Goal: Task Accomplishment & Management: Complete application form

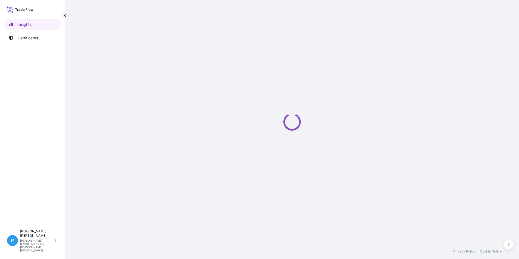
select select "2025"
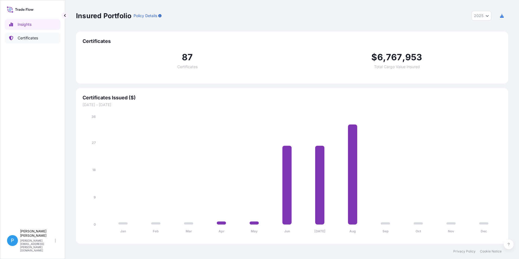
click at [30, 35] on link "Certificates" at bounding box center [33, 38] width 56 height 11
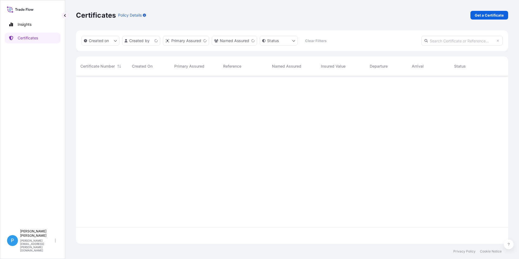
scroll to position [167, 428]
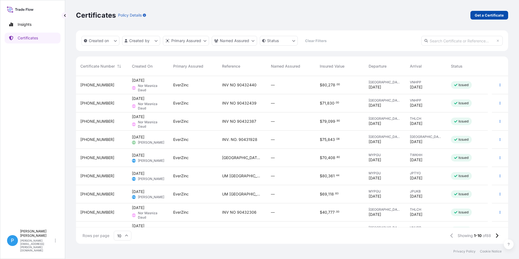
click at [482, 17] on p "Get a Certificate" at bounding box center [489, 14] width 29 height 5
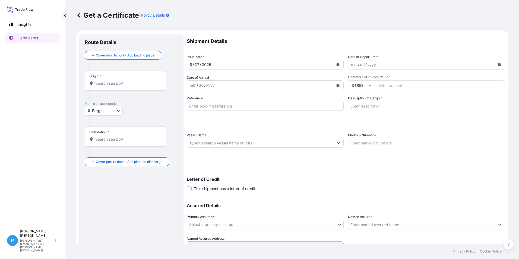
click at [100, 112] on body "Insights Certificates P Perline Wong [EMAIL_ADDRESS][PERSON_NAME][DOMAIN_NAME] …" at bounding box center [259, 129] width 519 height 259
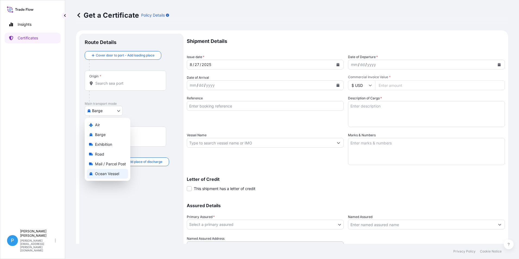
click at [99, 173] on span "Ocean Vessel" at bounding box center [107, 173] width 24 height 5
select select "Ocean Vessel"
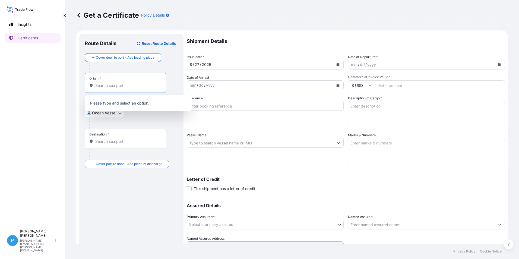
click at [107, 84] on input "Origin *" at bounding box center [127, 85] width 64 height 5
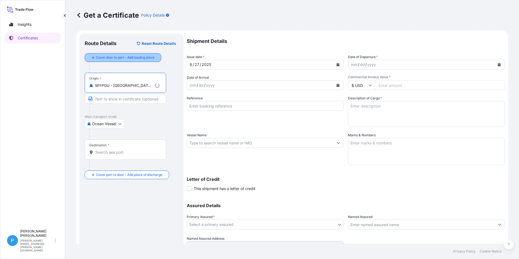
type input "MYPGU - [GEOGRAPHIC_DATA], [GEOGRAPHIC_DATA], [GEOGRAPHIC_DATA]"
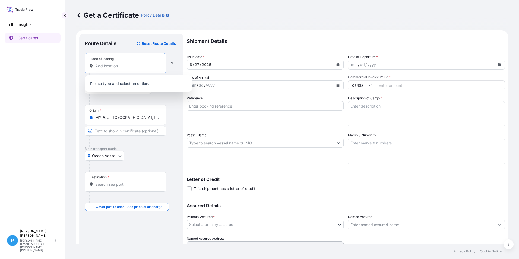
click at [106, 64] on input "Place of loading" at bounding box center [127, 65] width 64 height 5
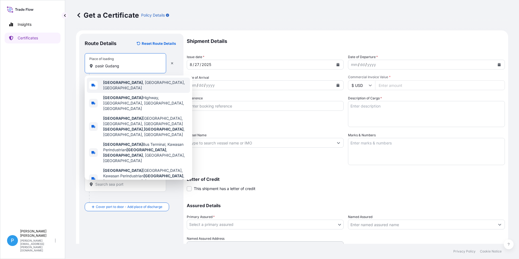
click at [119, 82] on b "[GEOGRAPHIC_DATA]" at bounding box center [123, 82] width 40 height 5
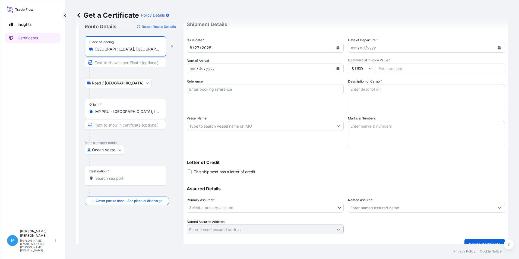
scroll to position [26, 0]
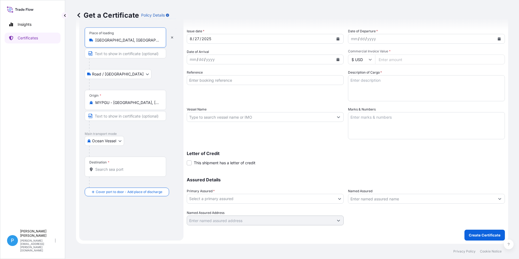
type input "[GEOGRAPHIC_DATA], [GEOGRAPHIC_DATA], [GEOGRAPHIC_DATA]"
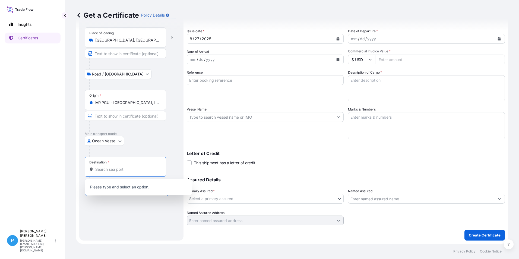
click at [106, 171] on input "Destination *" at bounding box center [127, 169] width 64 height 5
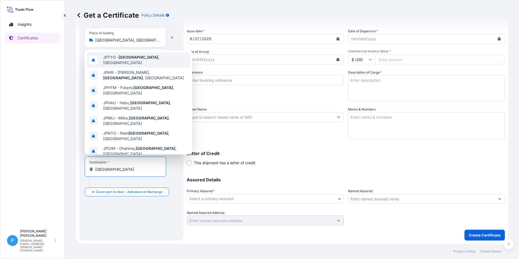
click at [139, 61] on span "JPTYO - [GEOGRAPHIC_DATA] , [GEOGRAPHIC_DATA]" at bounding box center [145, 60] width 85 height 11
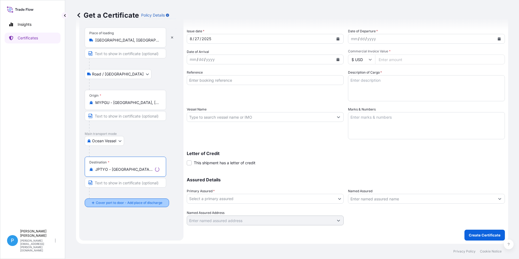
type input "JPTYO - [GEOGRAPHIC_DATA], [GEOGRAPHIC_DATA]"
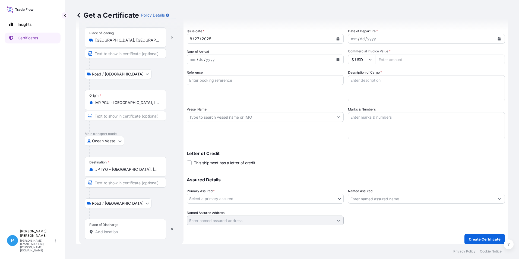
click at [104, 214] on div at bounding box center [133, 213] width 89 height 11
click at [101, 234] on input "Place of Discharge" at bounding box center [127, 231] width 64 height 5
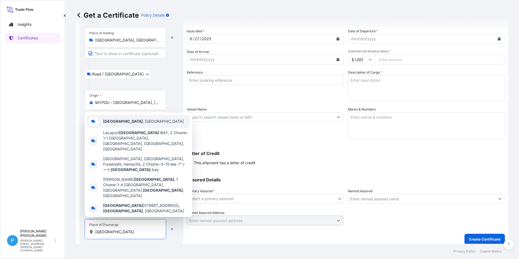
click at [127, 128] on div "[GEOGRAPHIC_DATA] , [GEOGRAPHIC_DATA]" at bounding box center [138, 121] width 103 height 13
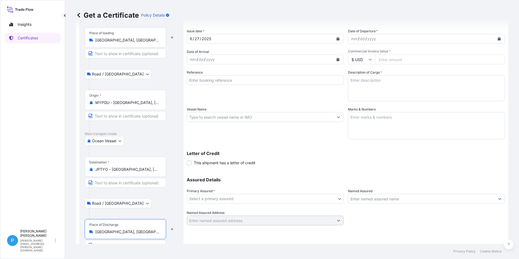
type input "[GEOGRAPHIC_DATA], [GEOGRAPHIC_DATA]"
click at [338, 60] on button "Calendar" at bounding box center [337, 59] width 9 height 9
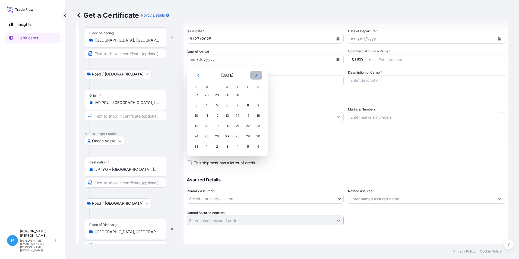
click at [258, 73] on button "Next" at bounding box center [256, 75] width 12 height 9
click at [217, 105] on div "9" at bounding box center [217, 105] width 10 height 10
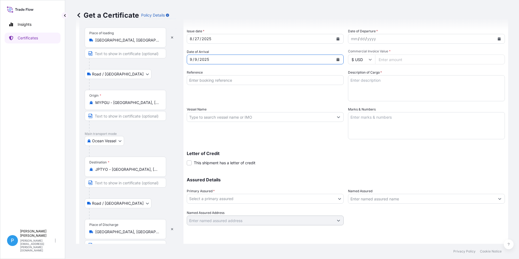
click at [215, 81] on input "Reference" at bounding box center [265, 80] width 157 height 10
type input "U"
type input "Nippon Japan 90432395"
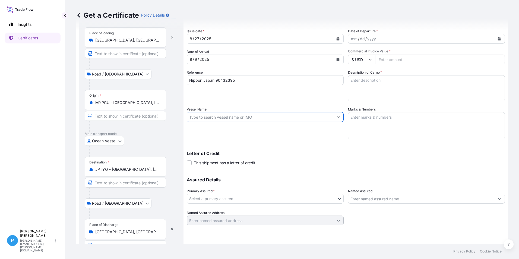
click at [201, 117] on input "Vessel Name" at bounding box center [260, 117] width 147 height 10
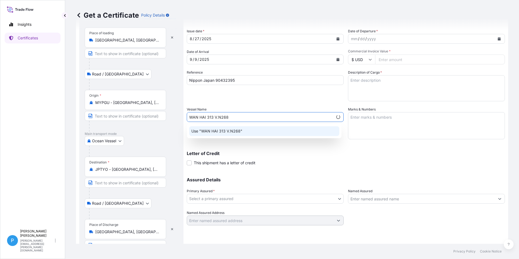
click at [230, 133] on p "Use "WAN HAI 313 V.N268"" at bounding box center [216, 130] width 51 height 5
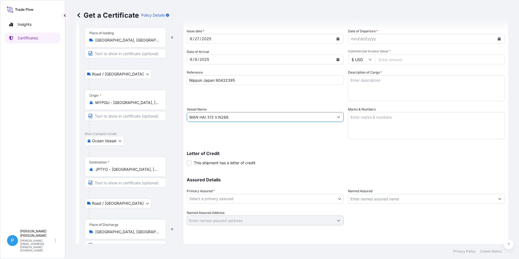
type input "WAN HAI 313 V.N268"
click at [498, 39] on icon "Calendar" at bounding box center [499, 38] width 3 height 3
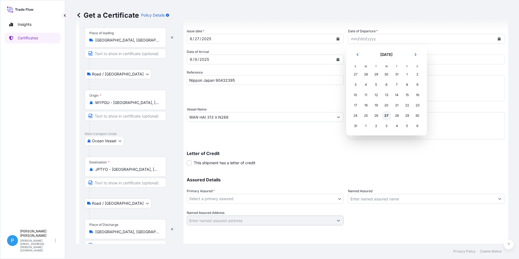
click at [386, 115] on div "27" at bounding box center [386, 116] width 10 height 10
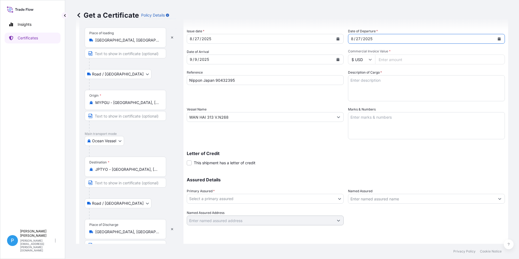
click at [389, 59] on input "Commercial Invoice Value *" at bounding box center [440, 60] width 130 height 10
type input "143560.00"
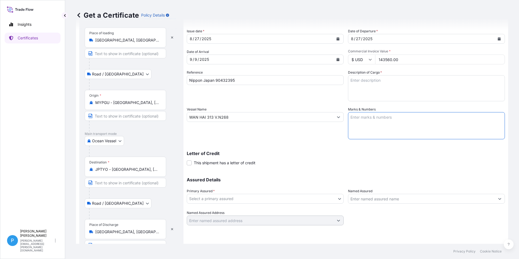
click at [366, 120] on textarea "Marks & Numbers" at bounding box center [426, 125] width 157 height 27
paste textarea "EVER-98 NPMJ - [GEOGRAPHIC_DATA] NO. 1- MADE IN [GEOGRAPHIC_DATA]"
type textarea "EVER-98 NPMJ - [GEOGRAPHIC_DATA] NO. 1- MADE IN [GEOGRAPHIC_DATA]"
click at [371, 81] on textarea "Description of Cargo *" at bounding box center [426, 88] width 157 height 26
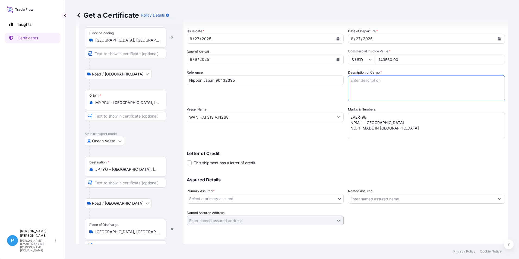
paste textarea "ZINC METAL PIGMENT STANDARD 7 EP L (7.7- 9.0) 100 BAGS IN DRUMS X 400KG 200 GRA…"
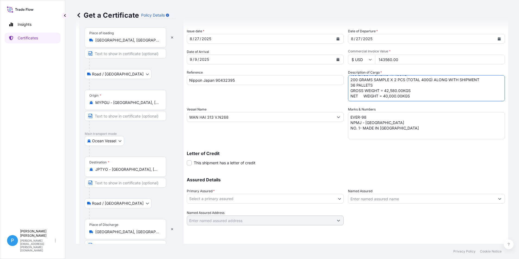
scroll to position [11, 0]
type textarea "ZINC METAL PIGMENT STANDARD 7 EP L (7.7- 9.0) 100 BAGS IN DRUMS X 400KG 200 GRA…"
click at [204, 199] on body "Insights Certificates P Perline Wong [EMAIL_ADDRESS][PERSON_NAME][DOMAIN_NAME] …" at bounding box center [259, 129] width 519 height 259
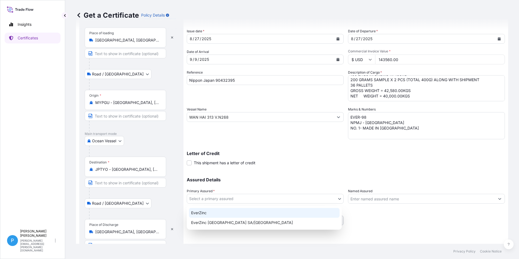
click at [203, 212] on div "EverZinc" at bounding box center [264, 213] width 151 height 10
select select "31493"
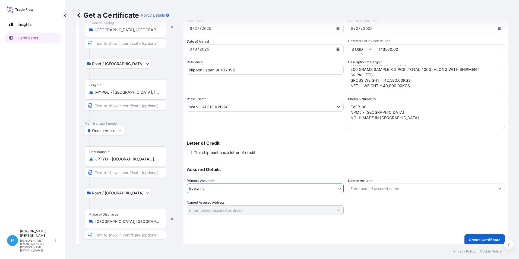
scroll to position [41, 0]
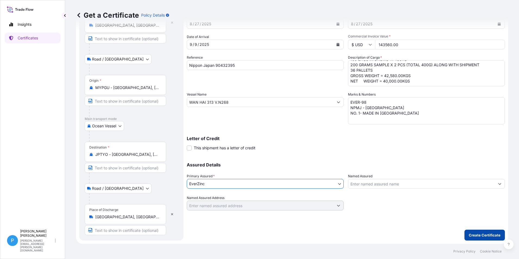
click at [478, 236] on p "Create Certificate" at bounding box center [485, 234] width 32 height 5
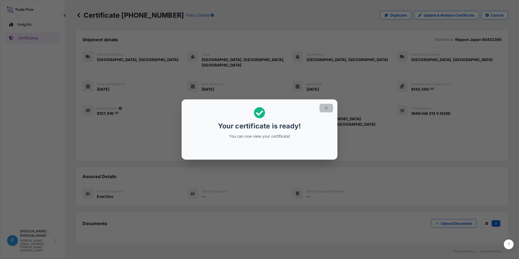
click at [327, 109] on icon "button" at bounding box center [326, 108] width 5 height 5
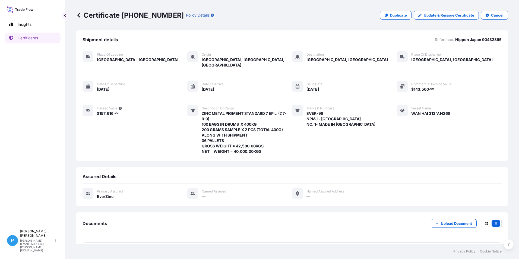
scroll to position [14, 0]
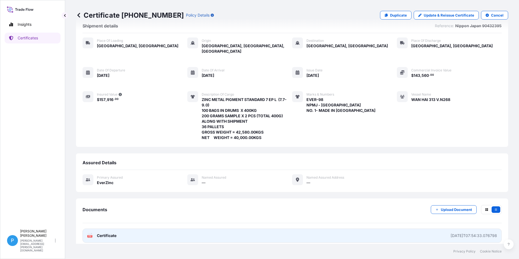
click at [105, 233] on span "Certificate" at bounding box center [107, 235] width 20 height 5
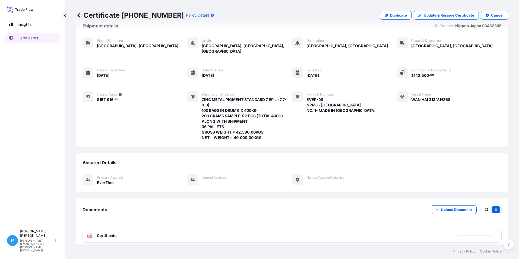
click at [78, 14] on icon at bounding box center [78, 14] width 5 height 5
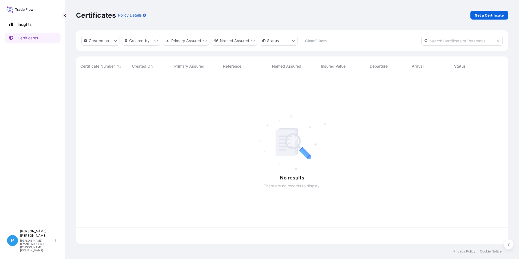
scroll to position [167, 428]
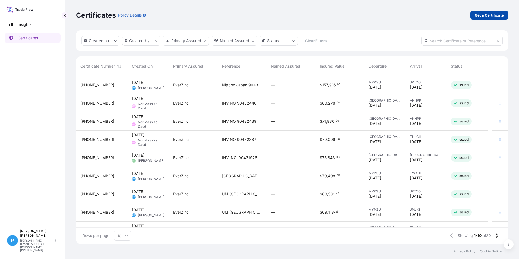
click at [488, 15] on p "Get a Certificate" at bounding box center [489, 14] width 29 height 5
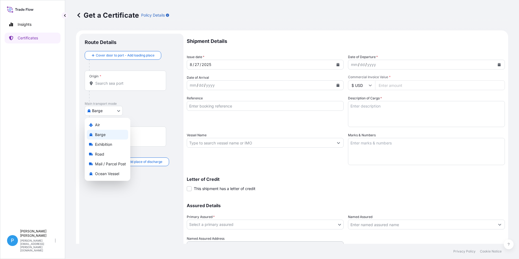
click at [99, 112] on body "Insights Certificates P Perline Wong [EMAIL_ADDRESS][PERSON_NAME][DOMAIN_NAME] …" at bounding box center [259, 129] width 519 height 259
click at [101, 176] on span "Ocean Vessel" at bounding box center [107, 173] width 24 height 5
select select "Ocean Vessel"
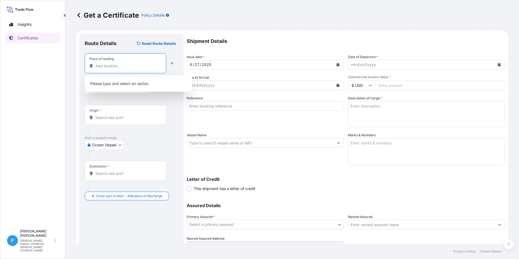
click at [103, 66] on input "Place of loading" at bounding box center [127, 65] width 64 height 5
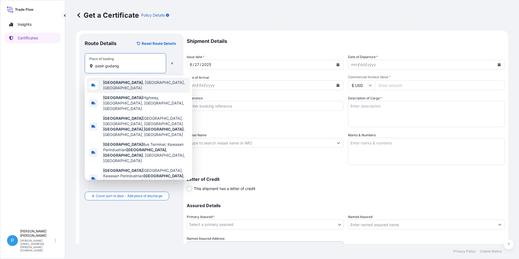
click at [117, 84] on b "[GEOGRAPHIC_DATA]" at bounding box center [123, 82] width 40 height 5
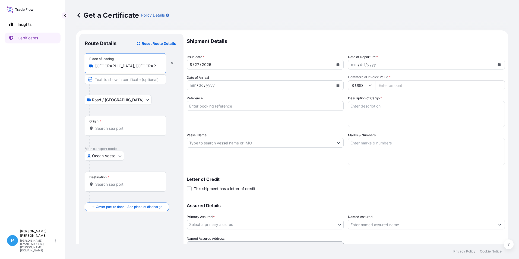
type input "[GEOGRAPHIC_DATA], [GEOGRAPHIC_DATA], [GEOGRAPHIC_DATA]"
click at [103, 128] on input "Origin *" at bounding box center [127, 128] width 64 height 5
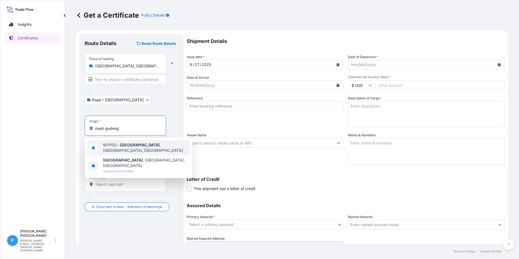
click at [119, 146] on span "MYPGU - [GEOGRAPHIC_DATA] , [GEOGRAPHIC_DATA], [GEOGRAPHIC_DATA]" at bounding box center [145, 147] width 85 height 11
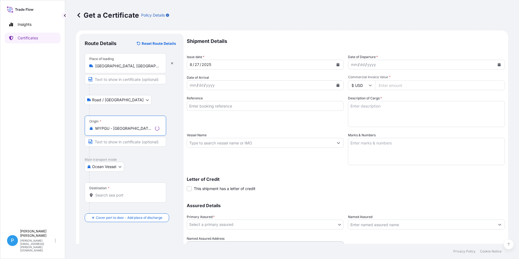
type input "MYPGU - [GEOGRAPHIC_DATA], [GEOGRAPHIC_DATA], [GEOGRAPHIC_DATA]"
click at [105, 195] on input "Destination *" at bounding box center [127, 194] width 64 height 5
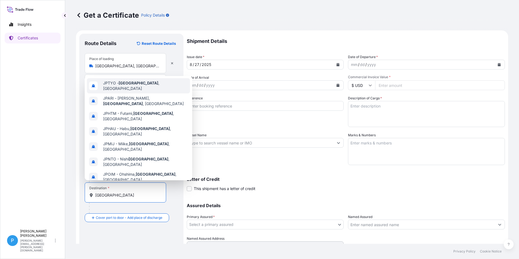
click at [133, 84] on span "JPTYO - [GEOGRAPHIC_DATA] , [GEOGRAPHIC_DATA]" at bounding box center [145, 85] width 85 height 11
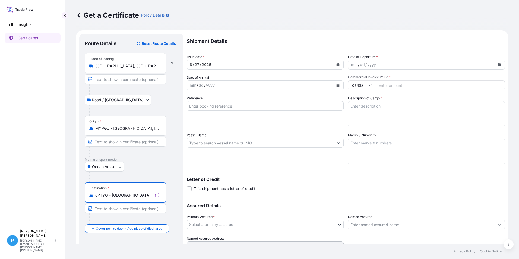
type input "JPTYO - [GEOGRAPHIC_DATA], [GEOGRAPHIC_DATA]"
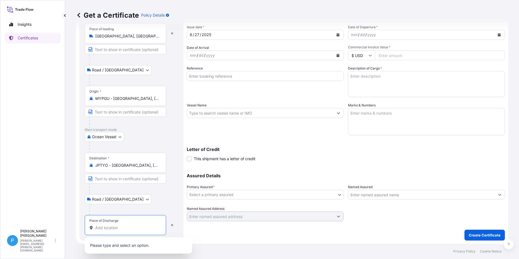
click at [110, 226] on input "Place of Discharge" at bounding box center [127, 227] width 64 height 5
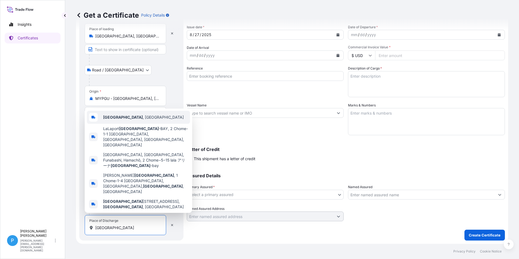
click at [131, 124] on div "[GEOGRAPHIC_DATA] , [GEOGRAPHIC_DATA]" at bounding box center [138, 117] width 103 height 13
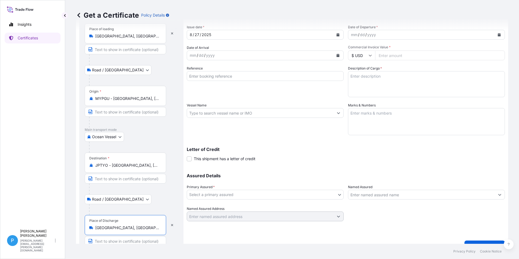
type input "[GEOGRAPHIC_DATA], [GEOGRAPHIC_DATA]"
click at [336, 56] on icon "Calendar" at bounding box center [337, 55] width 3 height 3
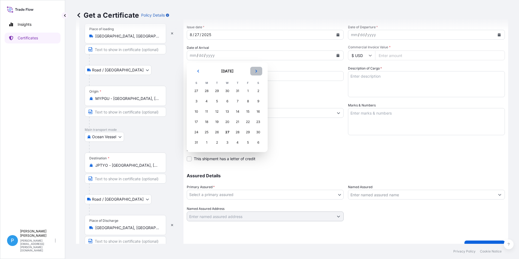
click at [256, 73] on button "Next" at bounding box center [256, 71] width 12 height 9
click at [217, 101] on div "9" at bounding box center [217, 101] width 10 height 10
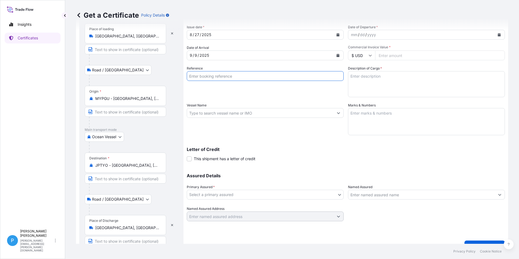
click at [209, 76] on input "Reference" at bounding box center [265, 76] width 157 height 10
type input "Nippon Japan 90432388"
click at [214, 114] on input "Vessel Name" at bounding box center [260, 113] width 147 height 10
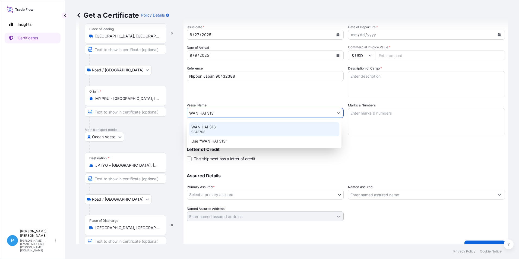
click at [206, 130] on div "WAN HAI [PHONE_NUMBER]" at bounding box center [264, 129] width 150 height 14
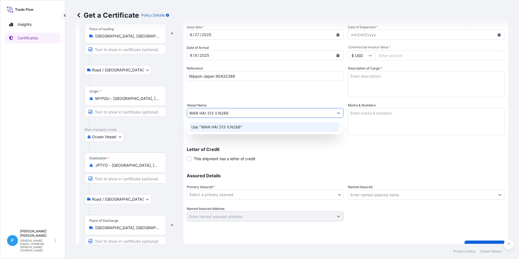
click at [233, 126] on p "Use "WAN HAI 313 V.N268"" at bounding box center [216, 126] width 51 height 5
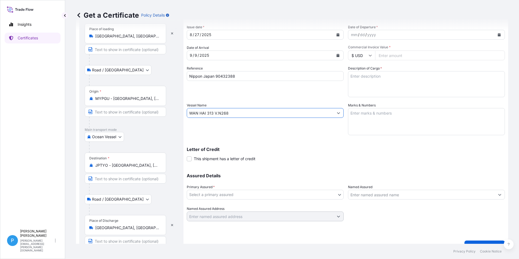
type input "WAN HAI 313 V.N268"
click at [498, 35] on icon "Calendar" at bounding box center [499, 34] width 3 height 3
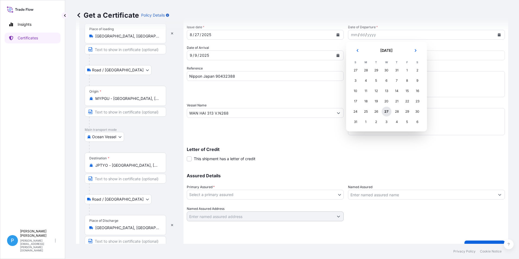
click at [386, 110] on div "27" at bounding box center [386, 112] width 10 height 10
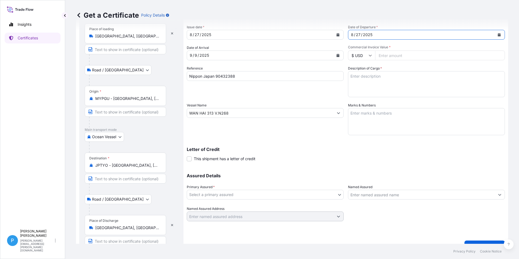
click at [398, 54] on input "Commercial Invoice Value *" at bounding box center [440, 55] width 130 height 10
type input "71460.00"
click at [376, 113] on textarea "Marks & Numbers" at bounding box center [426, 121] width 157 height 27
paste textarea "EVER-97 NPMJ - [GEOGRAPHIC_DATA] NO. 1- MADE IN [GEOGRAPHIC_DATA]"
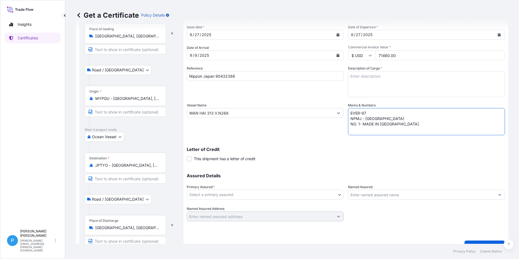
type textarea "EVER-97 NPMJ - [GEOGRAPHIC_DATA] NO. 1- MADE IN [GEOGRAPHIC_DATA]"
click at [371, 80] on textarea "Description of Cargo *" at bounding box center [426, 84] width 157 height 26
paste textarea "ZINC METAL PIGMENT SUPERFINE EP (3.7-4.5) 50 BAGS IN DRUMS X 400 KG 200 GRAMS x…"
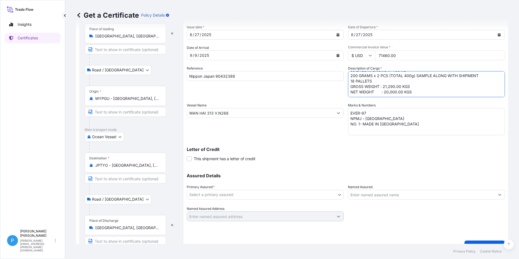
scroll to position [11, 0]
type textarea "ZINC METAL PIGMENT SUPERFINE EP (3.7-4.5) 50 BAGS IN DRUMS X 400 KG 200 GRAMS x…"
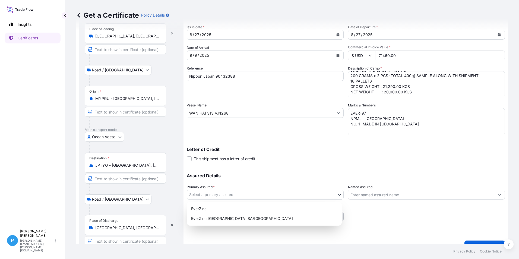
click at [199, 194] on body "Insights Certificates P Perline Wong [EMAIL_ADDRESS][PERSON_NAME][DOMAIN_NAME] …" at bounding box center [259, 129] width 519 height 259
click at [200, 206] on div "EverZinc" at bounding box center [264, 209] width 151 height 10
select select "31493"
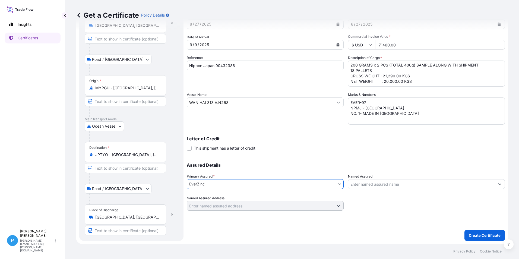
scroll to position [41, 0]
click at [485, 233] on p "Create Certificate" at bounding box center [485, 234] width 32 height 5
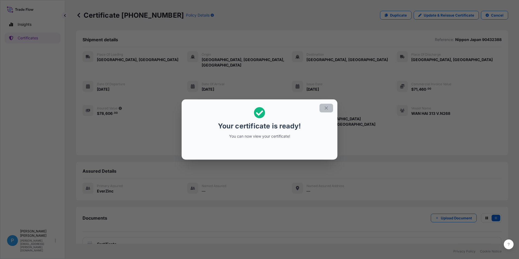
click at [323, 106] on button "button" at bounding box center [326, 108] width 14 height 9
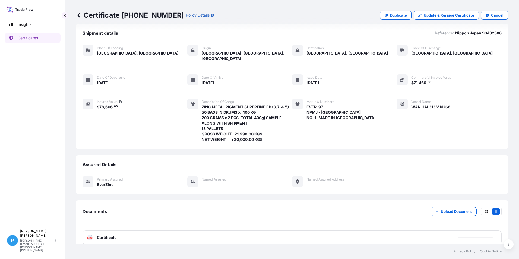
scroll to position [8, 0]
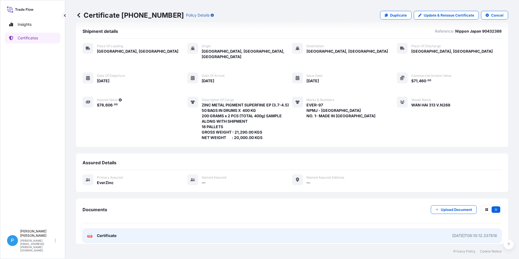
click at [99, 233] on span "Certificate" at bounding box center [107, 235] width 20 height 5
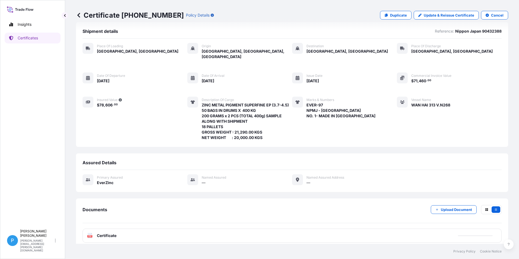
click at [81, 15] on icon at bounding box center [78, 14] width 5 height 5
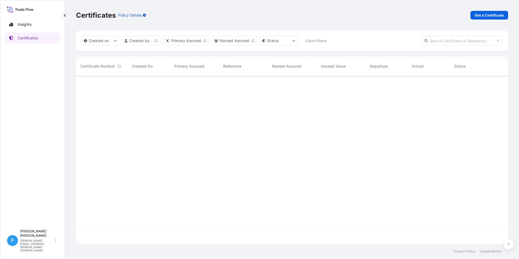
scroll to position [167, 428]
